Goal: Task Accomplishment & Management: Complete application form

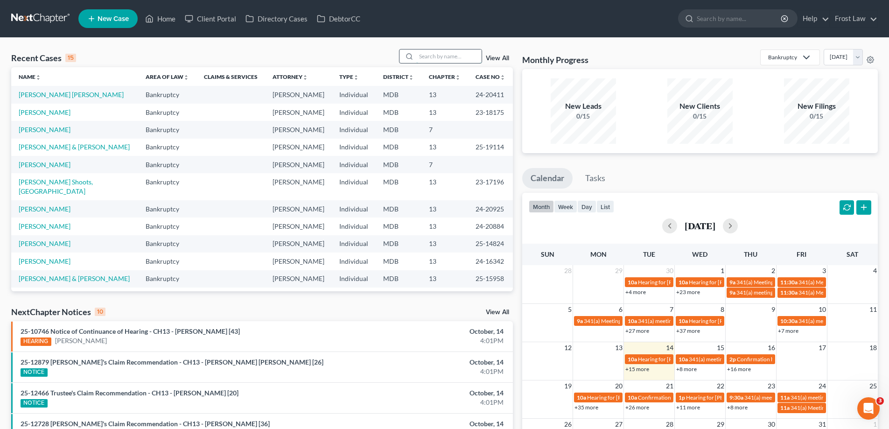
click at [435, 56] on input "search" at bounding box center [448, 56] width 65 height 14
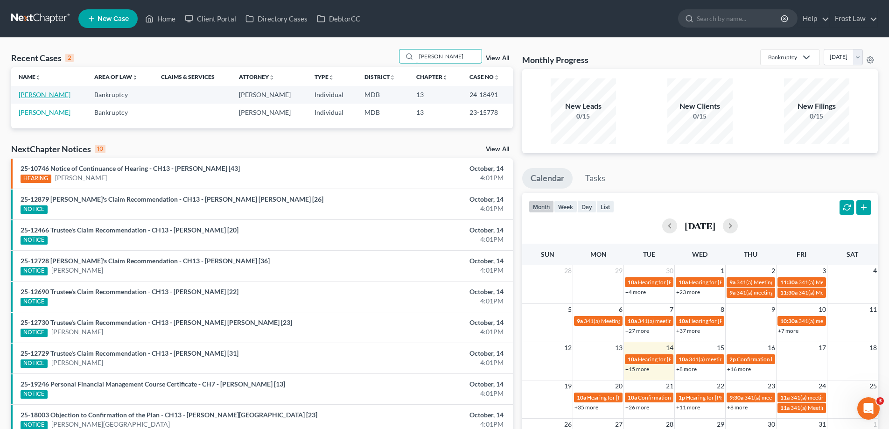
type input "[PERSON_NAME]"
click at [61, 96] on link "[PERSON_NAME]" at bounding box center [45, 95] width 52 height 8
select select "2"
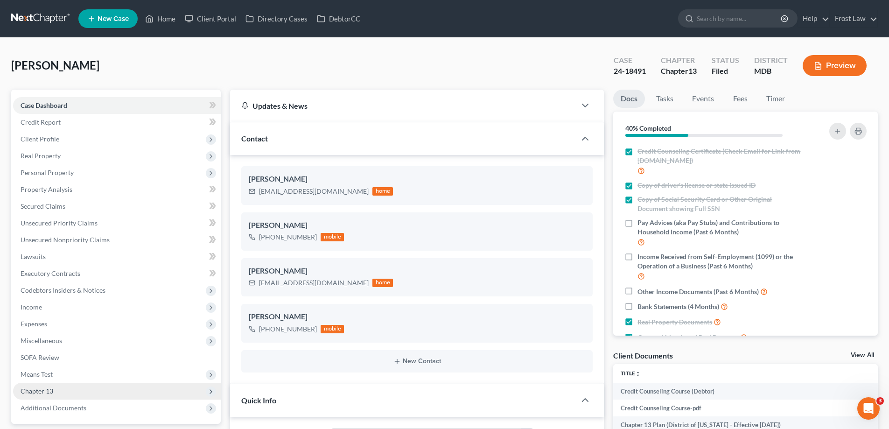
scroll to position [93, 0]
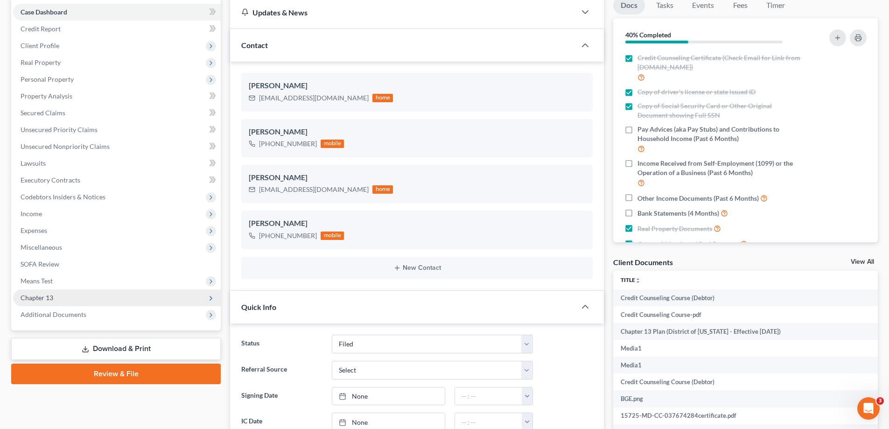
click at [88, 298] on span "Chapter 13" at bounding box center [117, 297] width 208 height 17
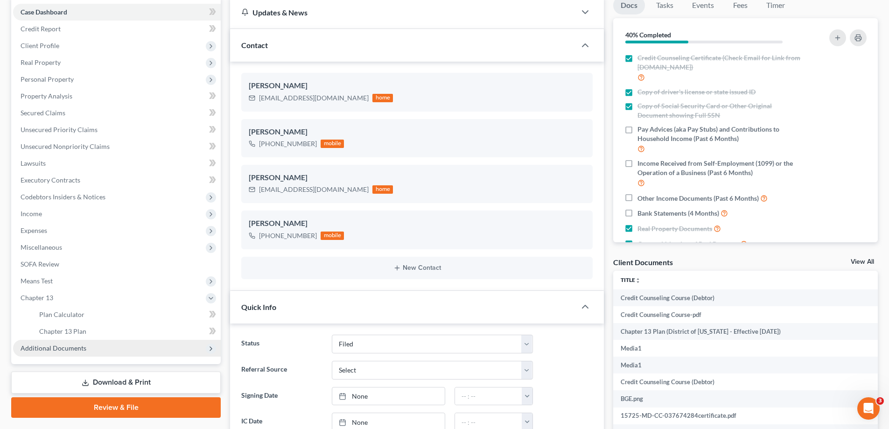
scroll to position [326, 0]
click at [115, 329] on link "Chapter 13 Plan" at bounding box center [126, 331] width 189 height 17
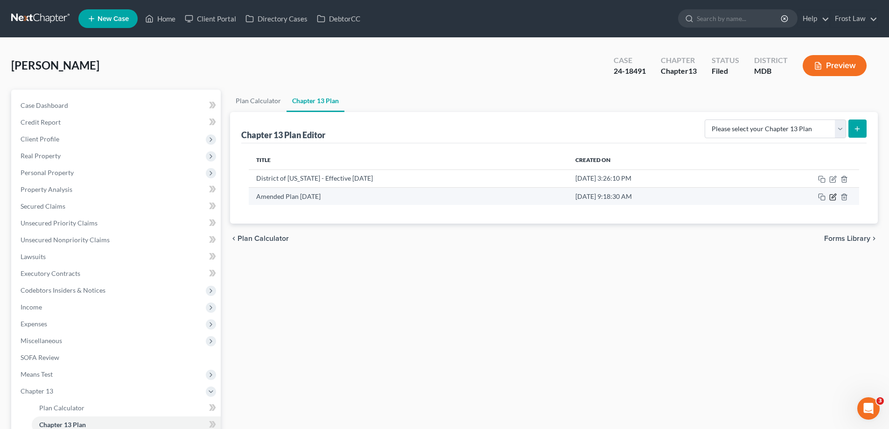
click at [832, 197] on icon "button" at bounding box center [832, 196] width 7 height 7
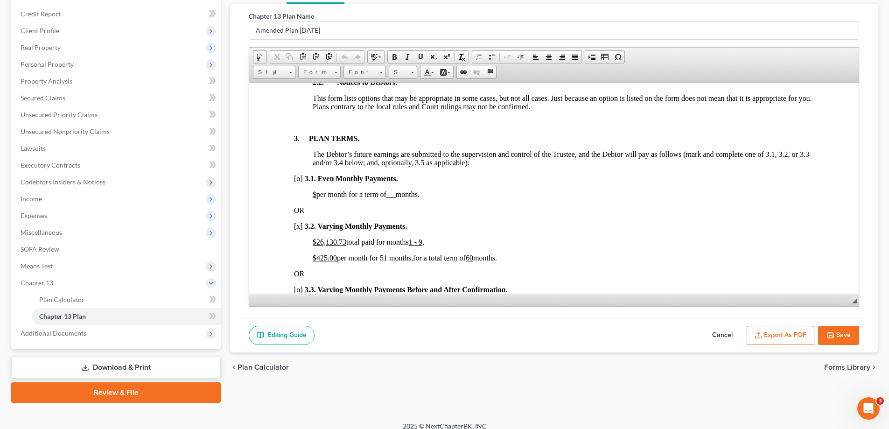
scroll to position [118, 0]
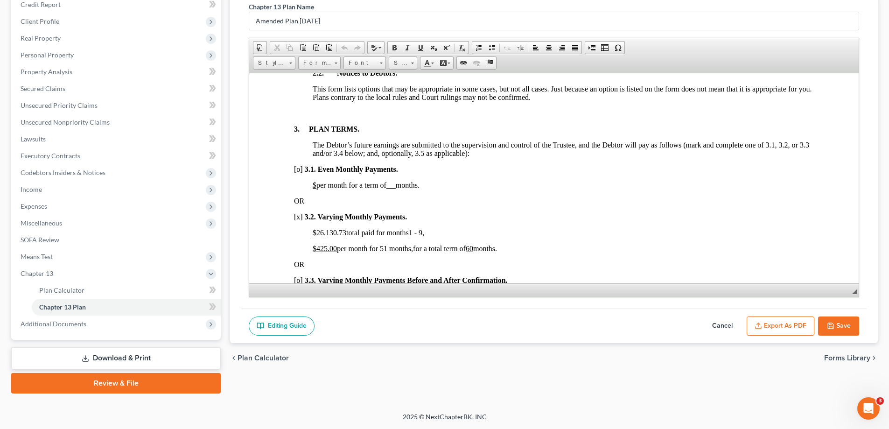
click at [725, 323] on button "Cancel" at bounding box center [722, 326] width 41 height 20
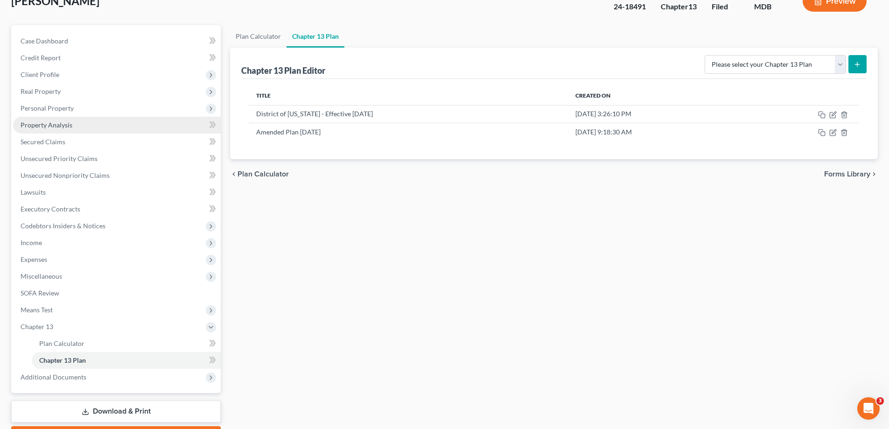
scroll to position [24, 0]
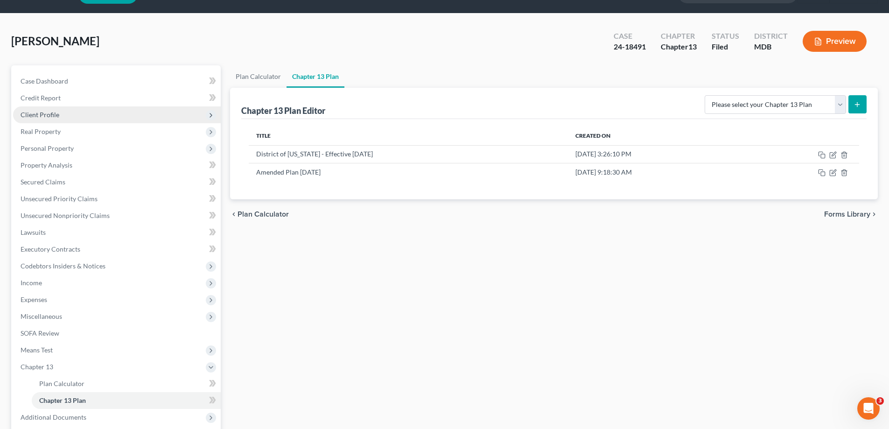
drag, startPoint x: 77, startPoint y: 118, endPoint x: 86, endPoint y: 122, distance: 9.8
click at [77, 118] on span "Client Profile" at bounding box center [117, 114] width 208 height 17
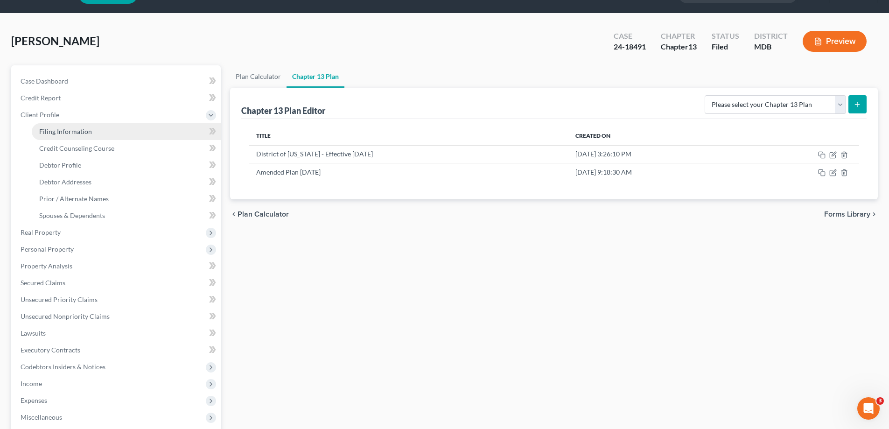
click at [116, 133] on link "Filing Information" at bounding box center [126, 131] width 189 height 17
select select "1"
select select "0"
select select "3"
select select "38"
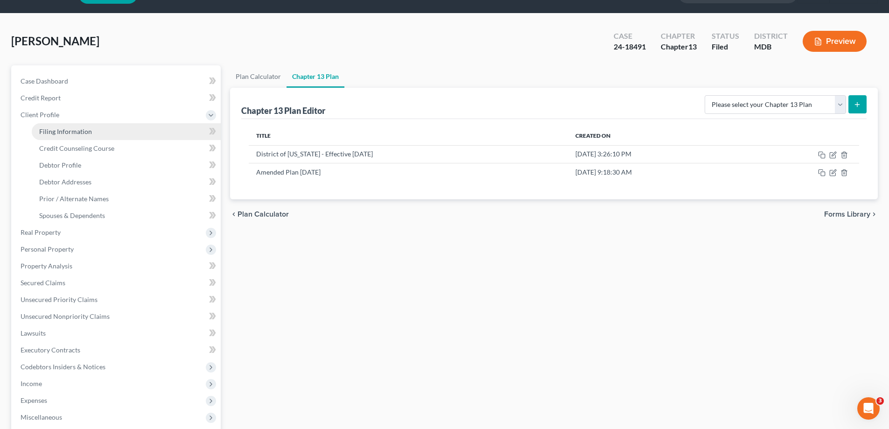
select select "0"
select select "21"
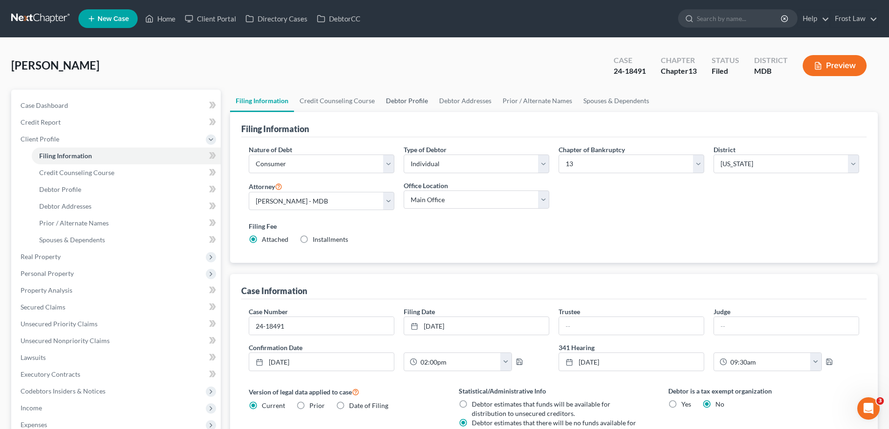
click at [405, 106] on link "Debtor Profile" at bounding box center [406, 101] width 53 height 22
select select "0"
select select "1"
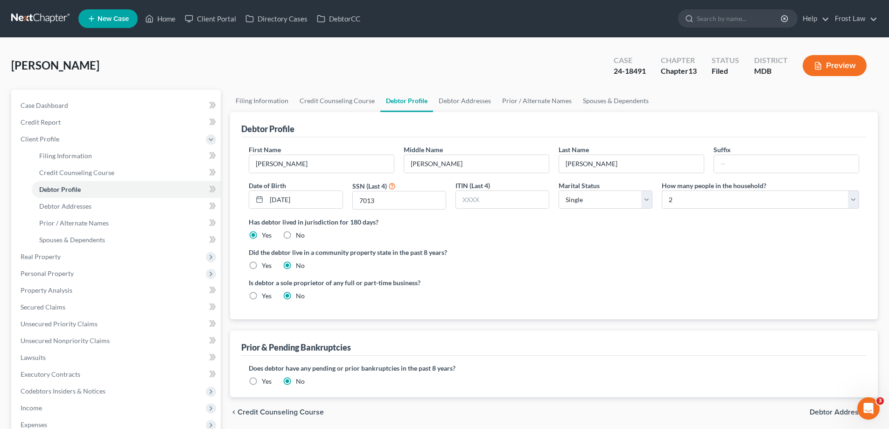
radio input "true"
